Goal: Information Seeking & Learning: Learn about a topic

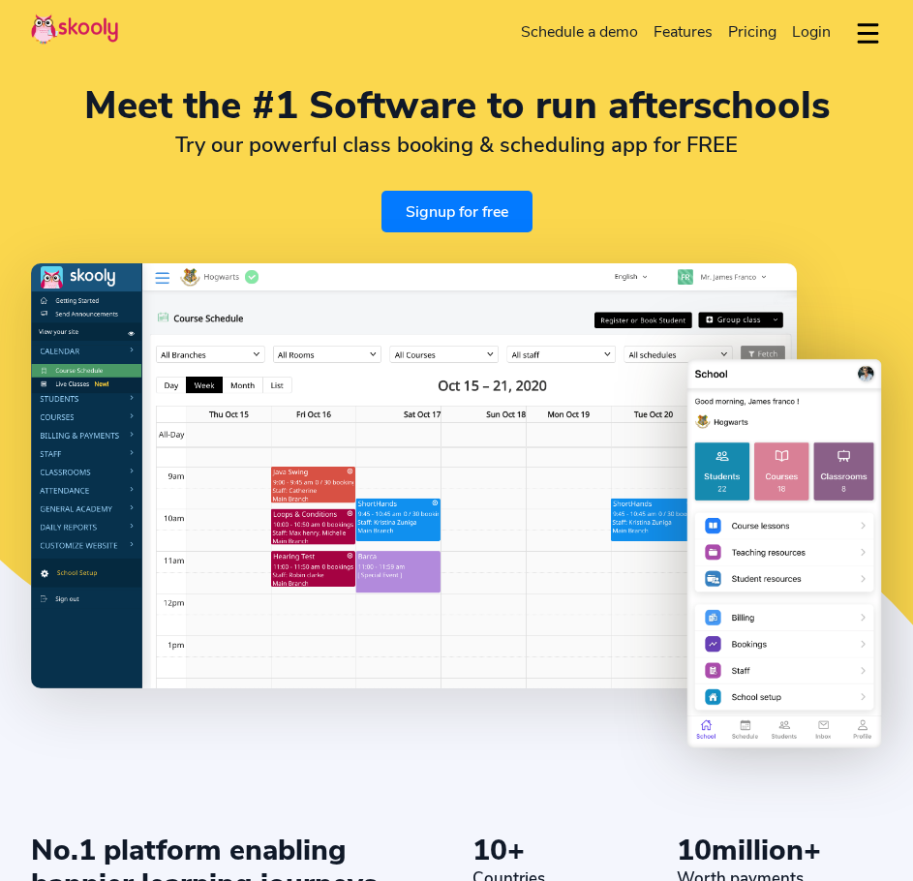
select select "en"
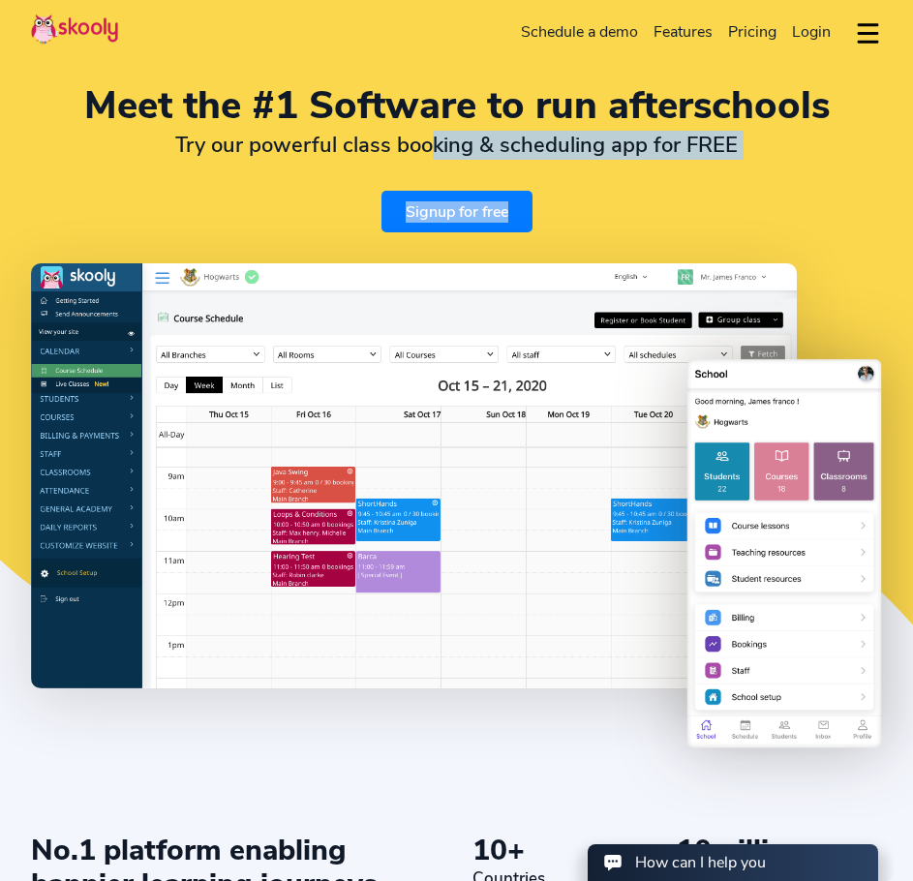
drag, startPoint x: 431, startPoint y: 140, endPoint x: 788, endPoint y: 177, distance: 359.2
click at [788, 177] on div "Meet the #1 Software to run afterschools Try our powerful class booking & sched…" at bounding box center [456, 158] width 851 height 147
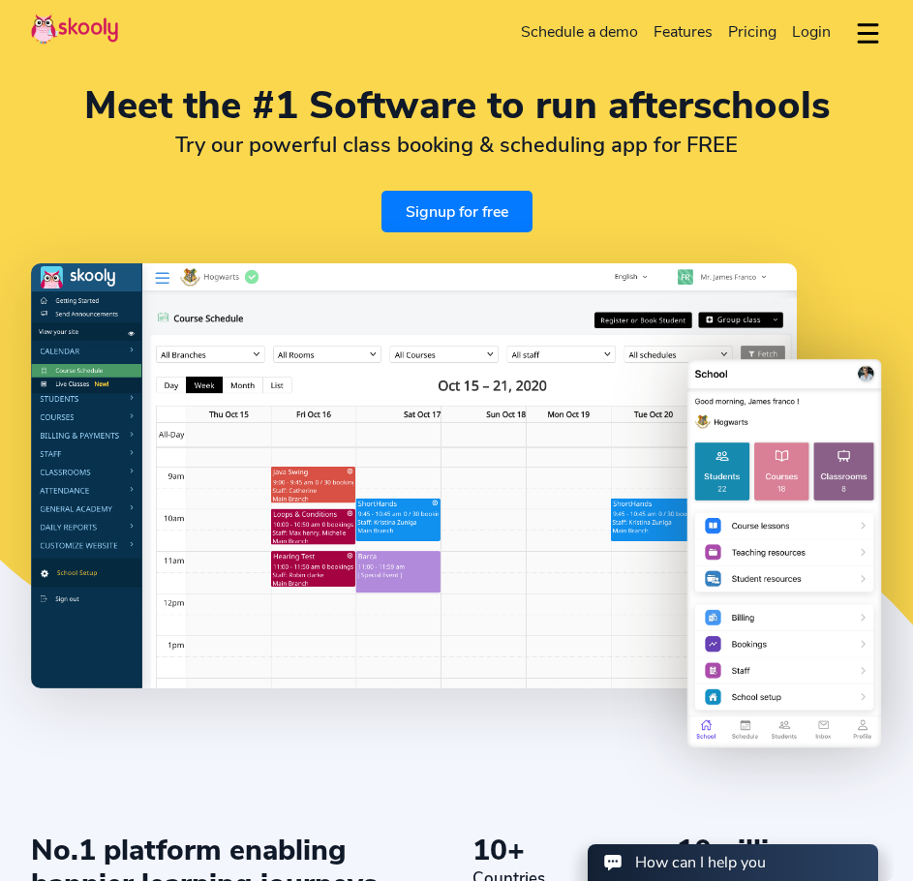
click at [789, 177] on div "Meet the #1 Software to run afterschools Try our powerful class booking & sched…" at bounding box center [456, 158] width 851 height 147
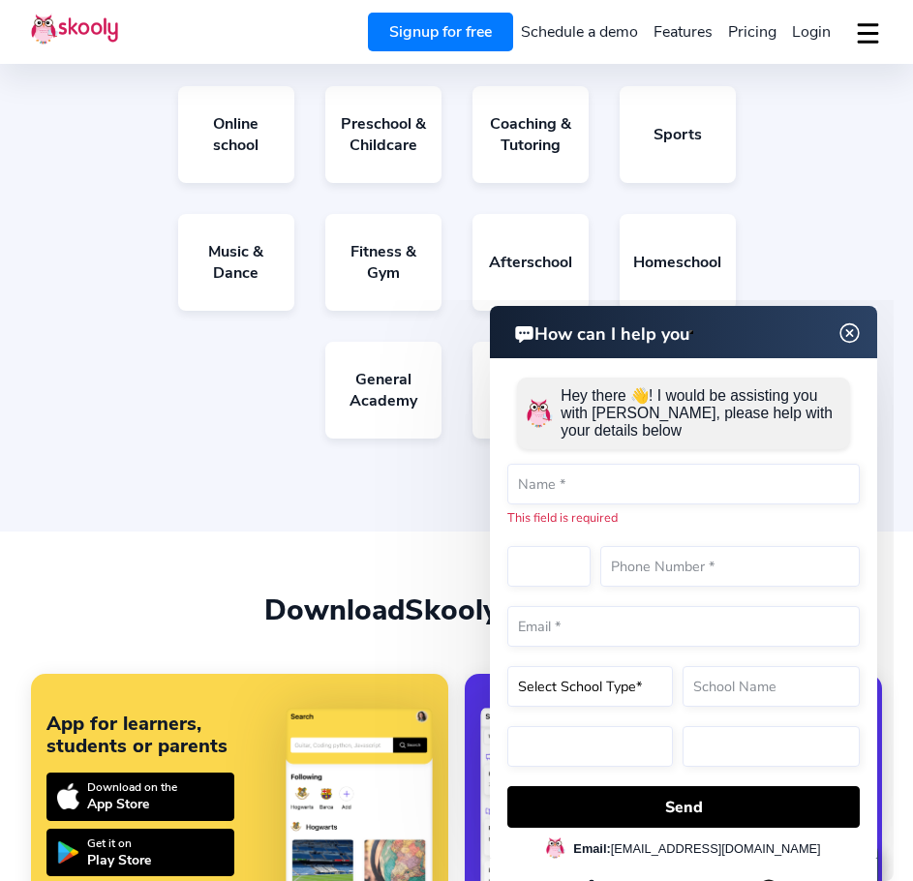
scroll to position [3292, 0]
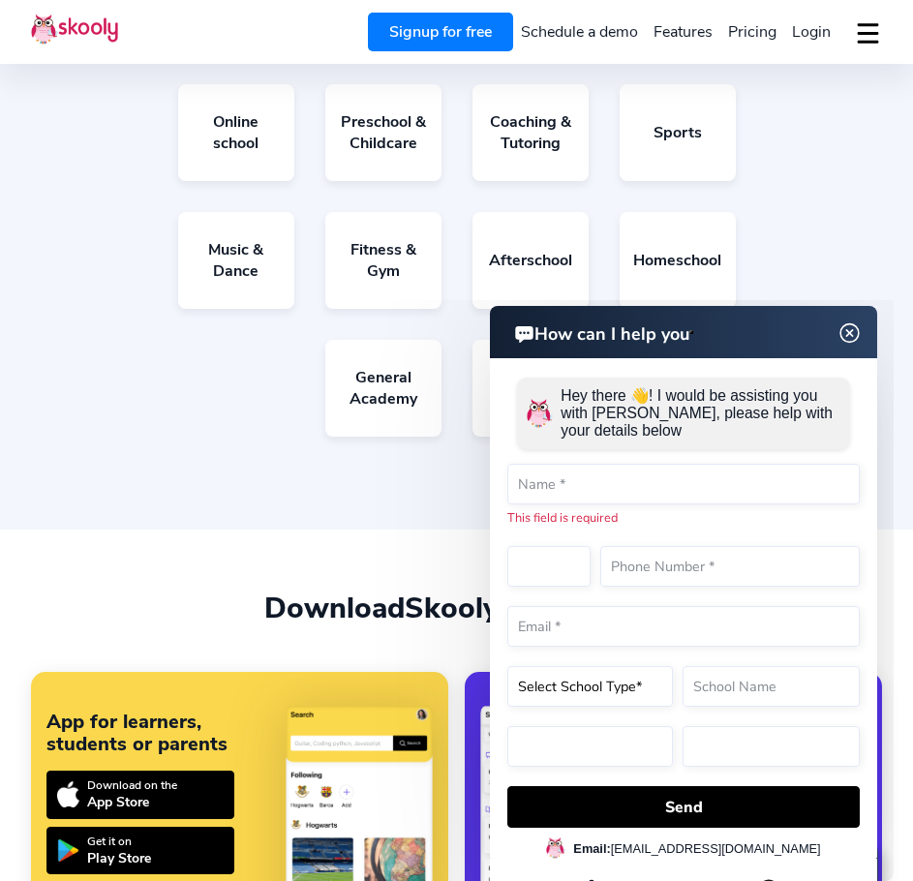
click at [851, 331] on img at bounding box center [850, 333] width 37 height 24
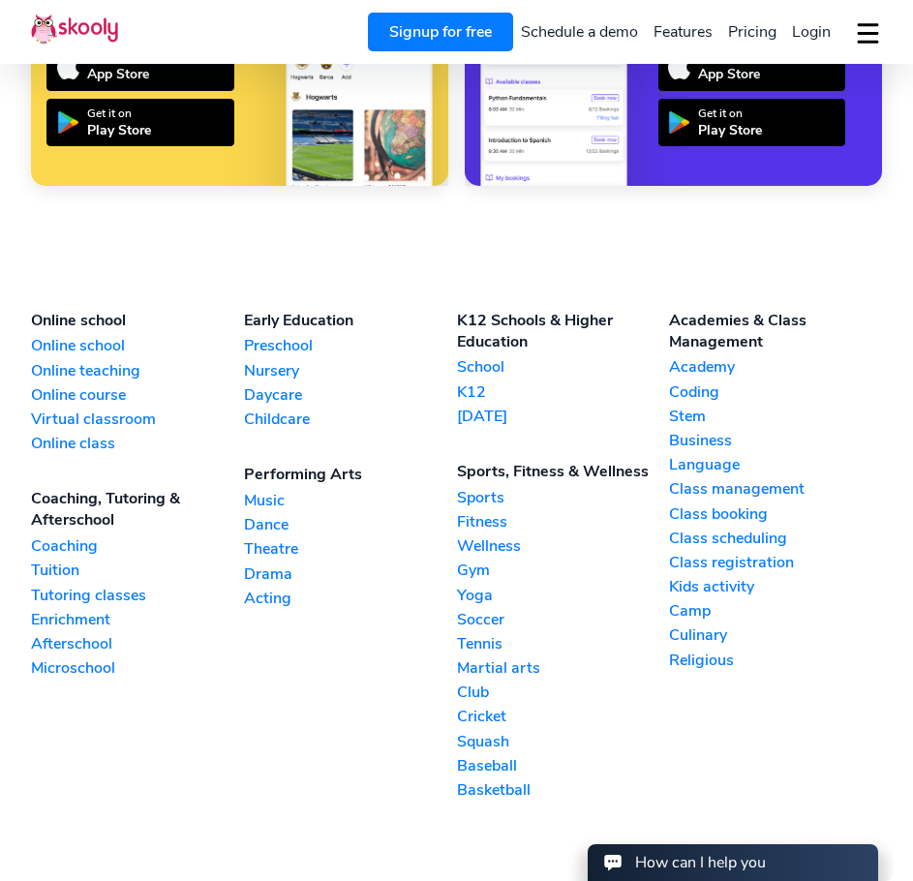
scroll to position [4066, 0]
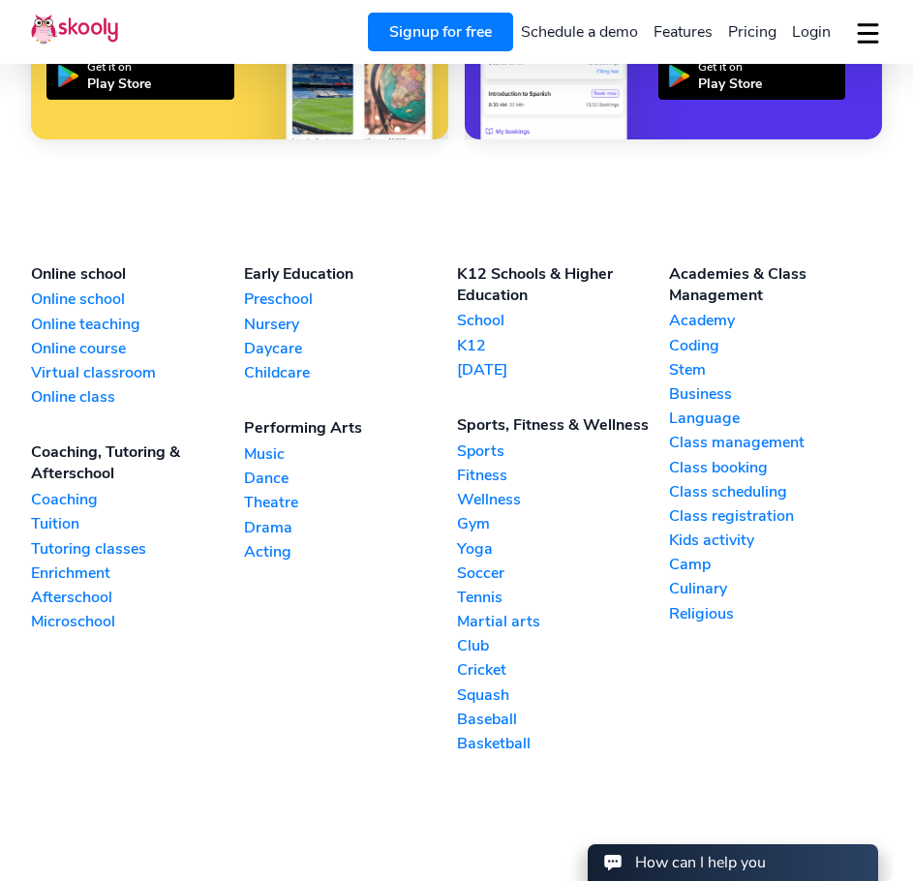
click at [63, 591] on link "Afterschool" at bounding box center [137, 597] width 213 height 21
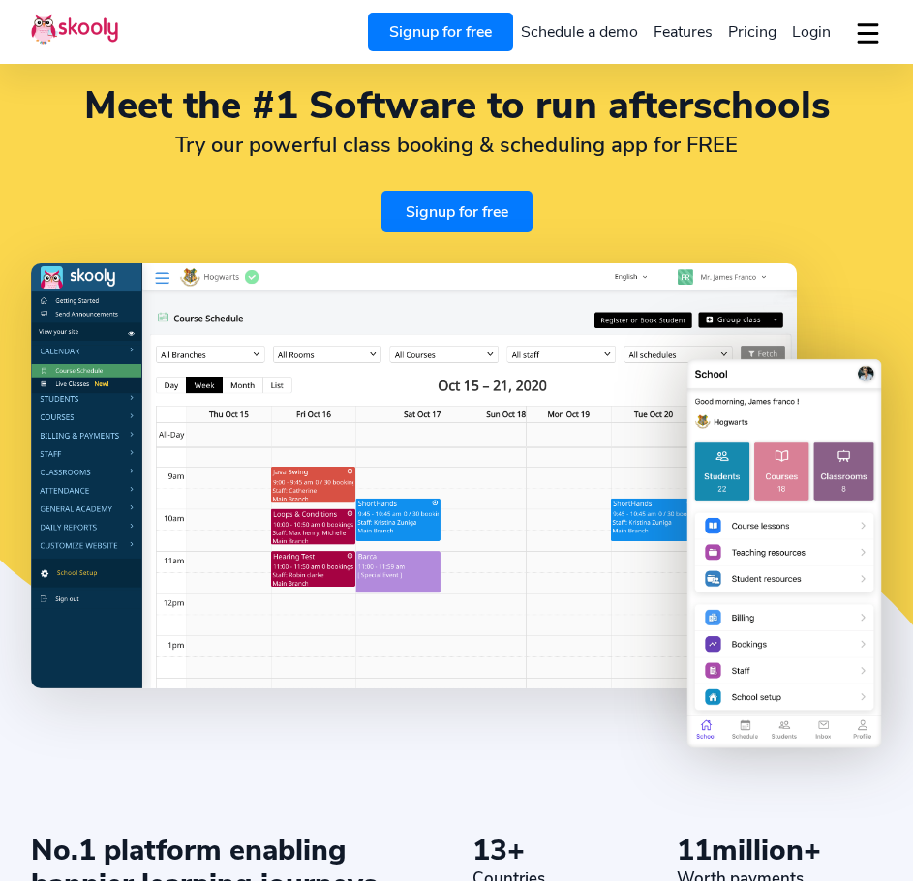
select select "en"
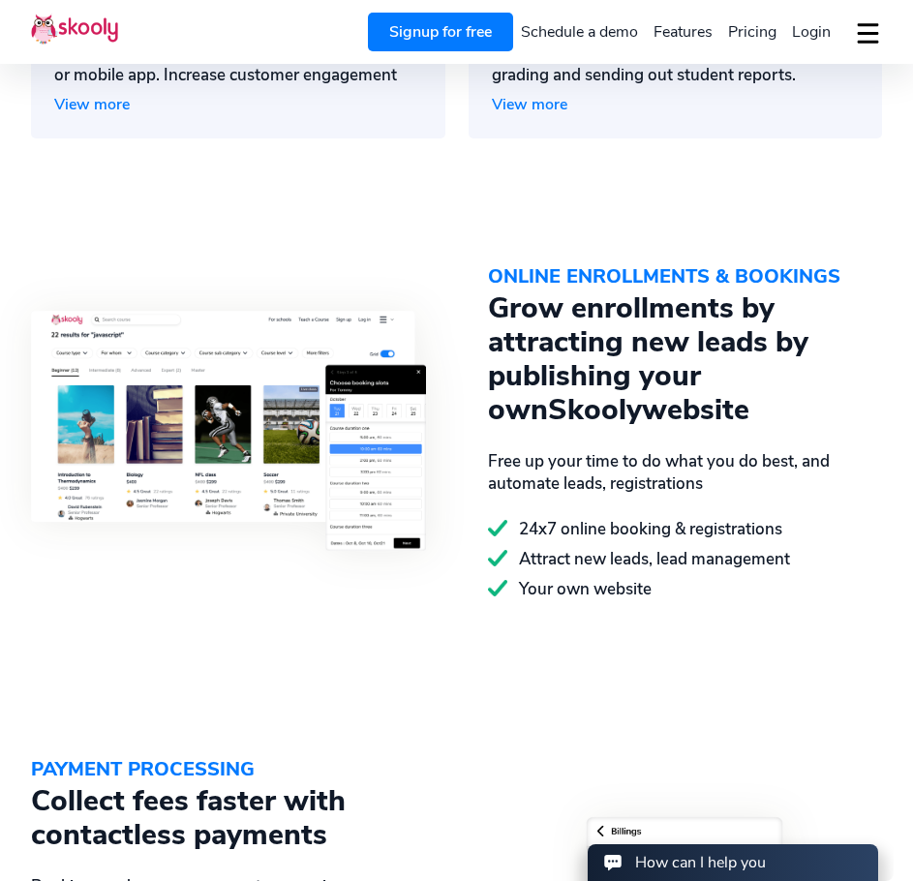
scroll to position [1936, 0]
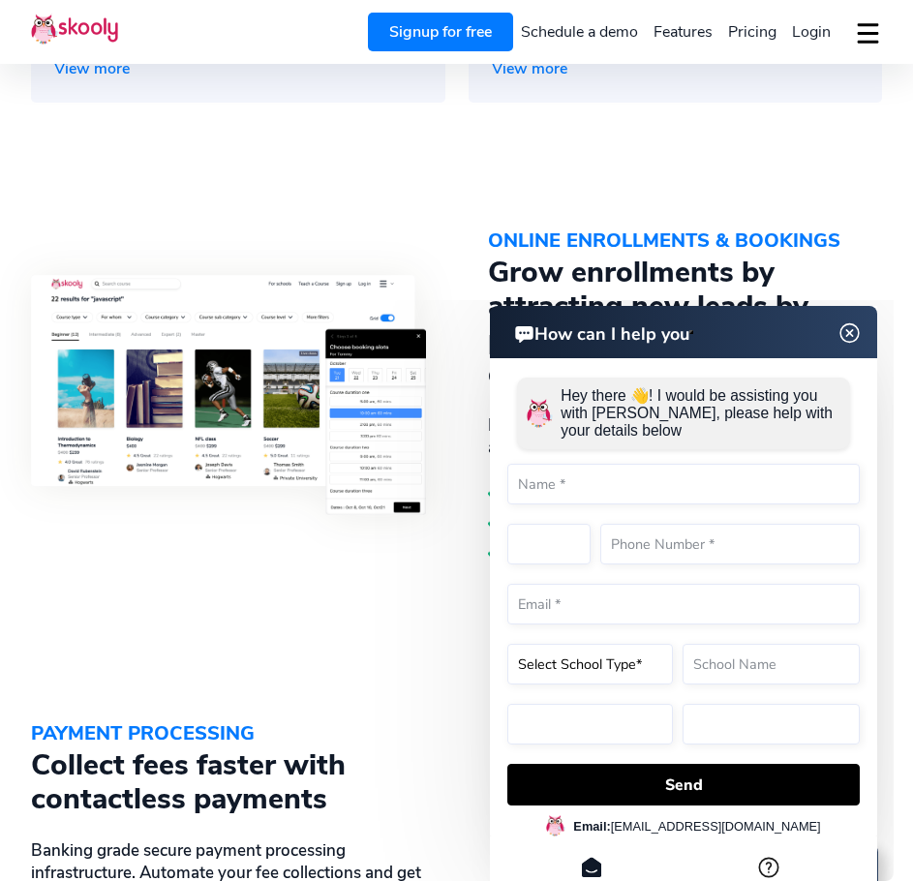
click at [847, 321] on img at bounding box center [850, 333] width 37 height 24
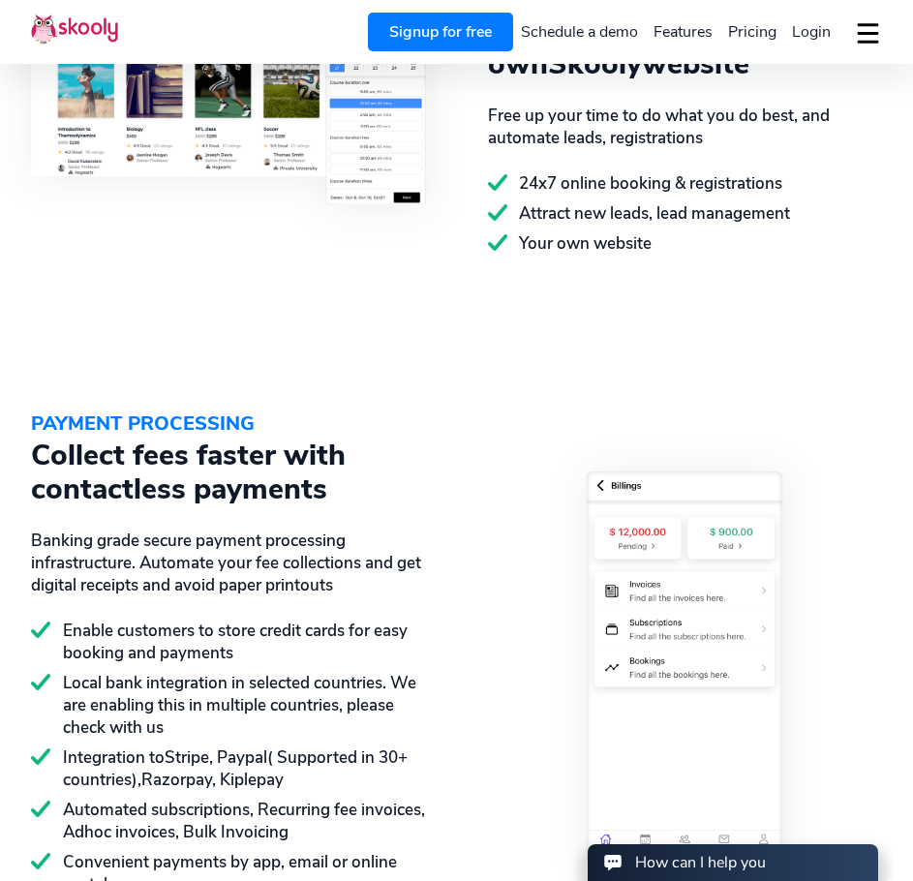
scroll to position [2420, 0]
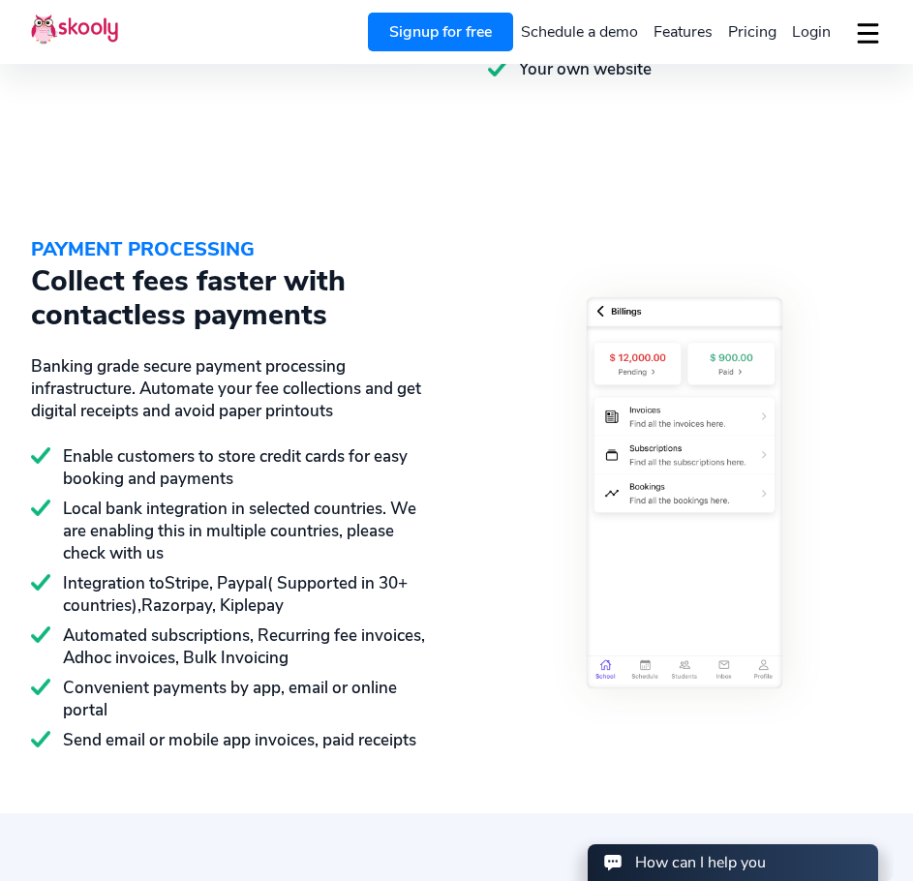
drag, startPoint x: 744, startPoint y: 304, endPoint x: 753, endPoint y: 240, distance: 64.6
click at [753, 240] on div at bounding box center [670, 493] width 426 height 516
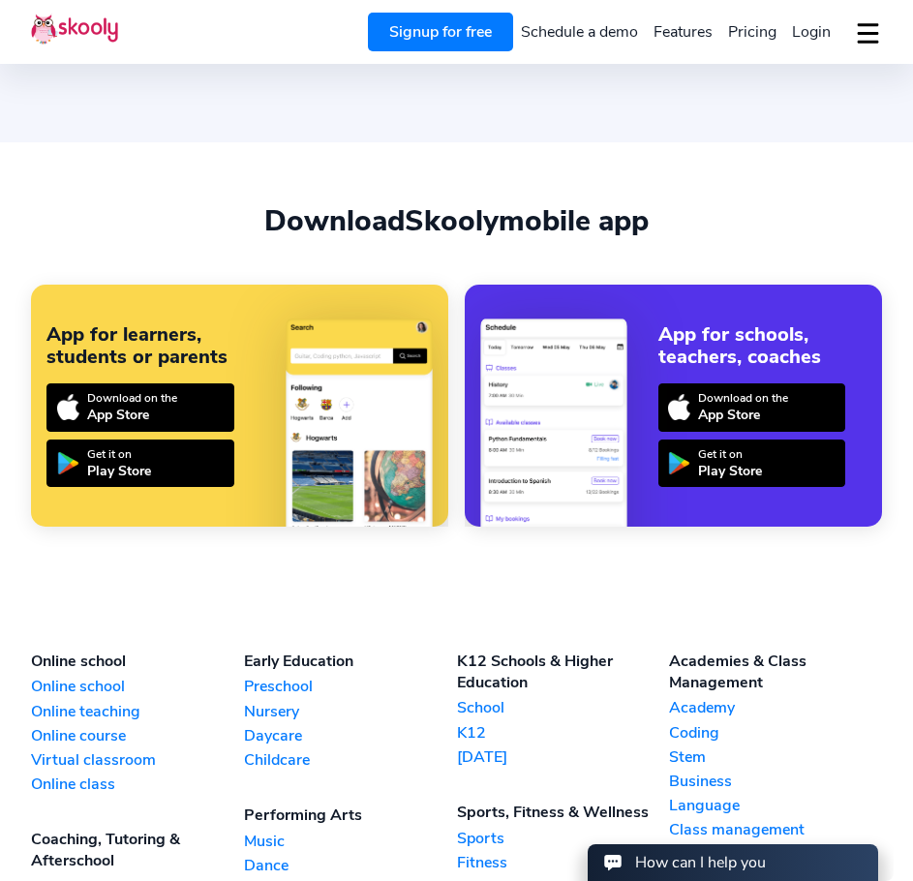
scroll to position [3195, 0]
